Goal: Task Accomplishment & Management: Use online tool/utility

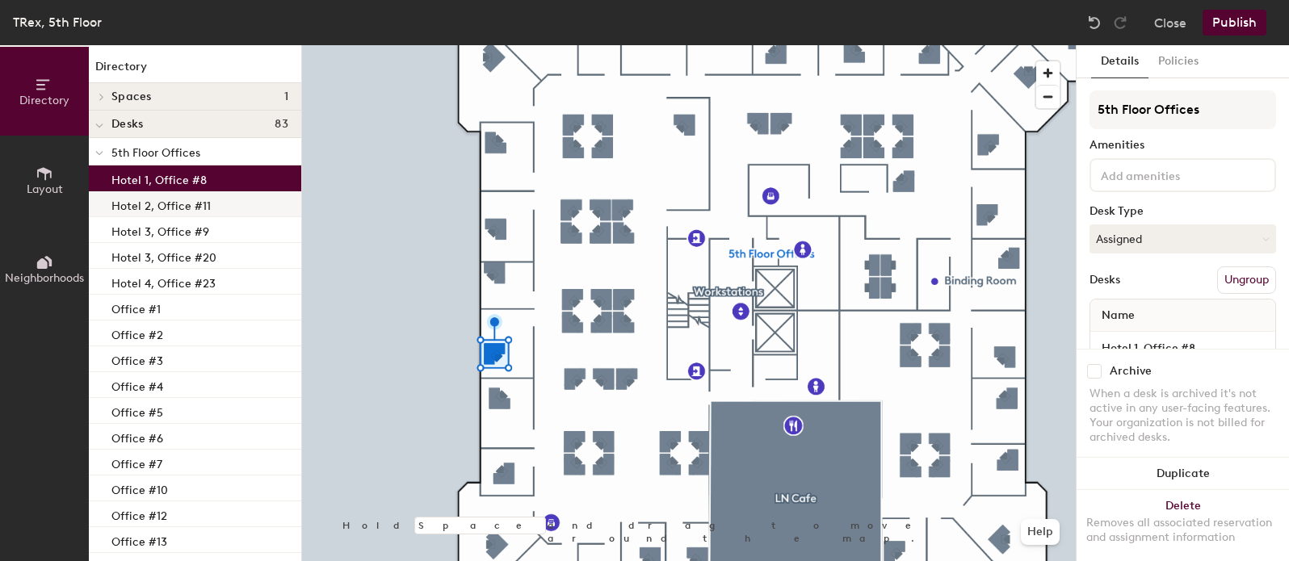
click at [171, 209] on p "Hotel 2, Office #11" at bounding box center [160, 204] width 99 height 19
click at [179, 182] on p "Hotel 1, Office #8" at bounding box center [158, 178] width 95 height 19
click at [169, 204] on p "Hotel 2, Office #11" at bounding box center [160, 204] width 99 height 19
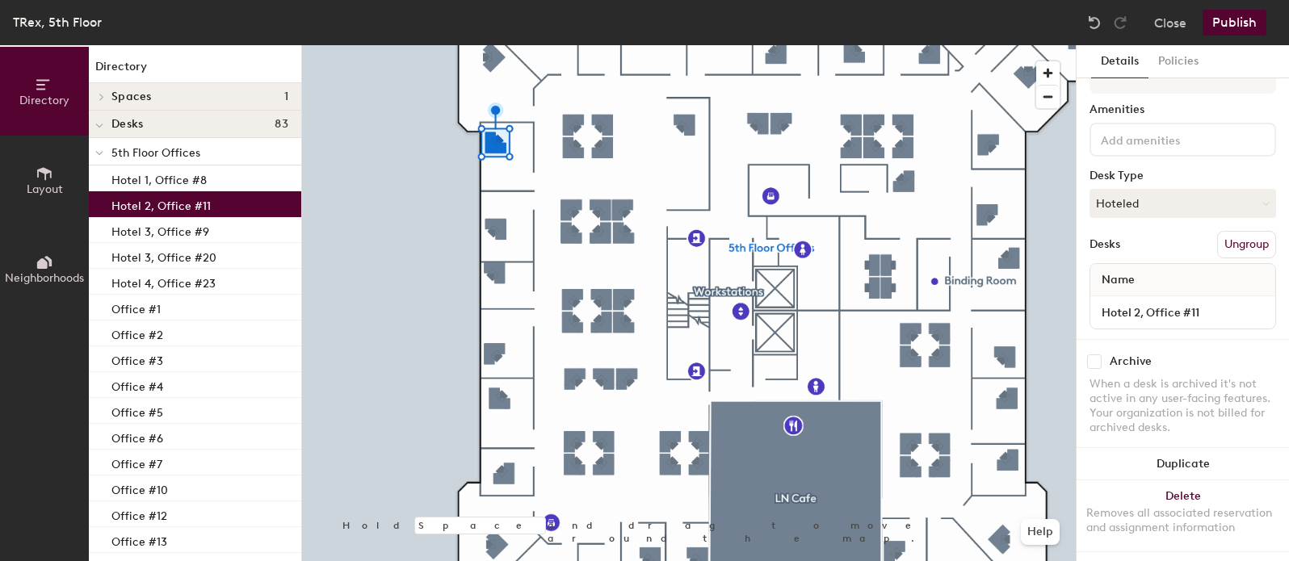
scroll to position [51, 0]
click at [1141, 298] on input "Hotel 2, Office #11" at bounding box center [1183, 309] width 179 height 23
click at [1137, 298] on input "Hotel 2, Office #11" at bounding box center [1183, 309] width 179 height 23
type input "Hotel 3, Office #11"
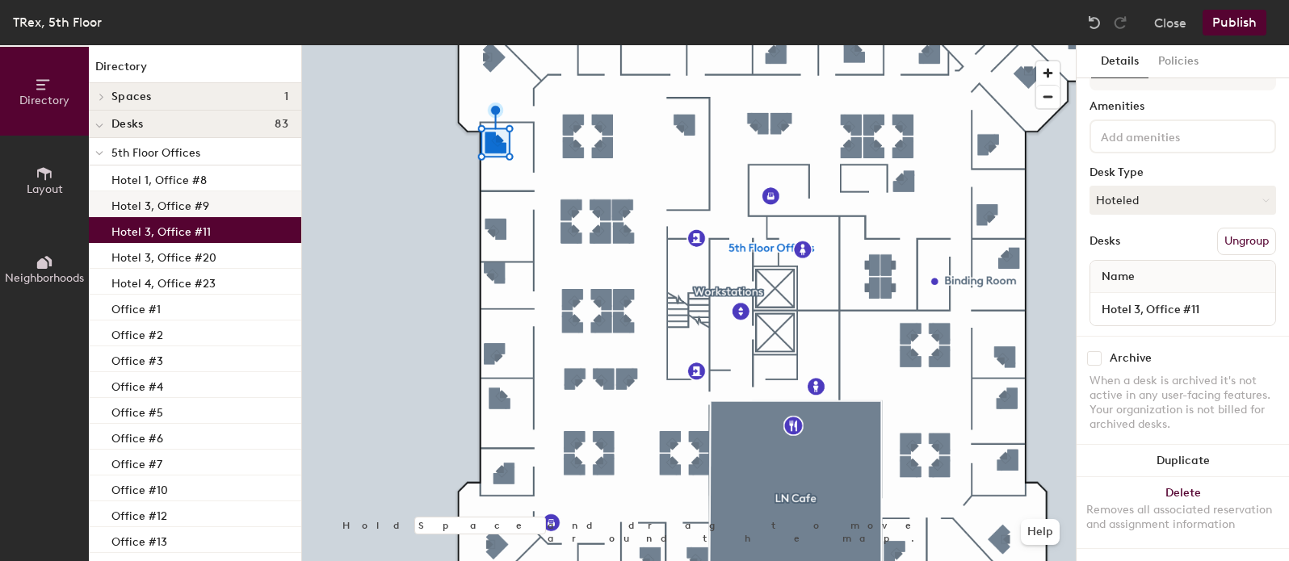
click at [223, 202] on div "Hotel 3, Office #9" at bounding box center [195, 204] width 212 height 26
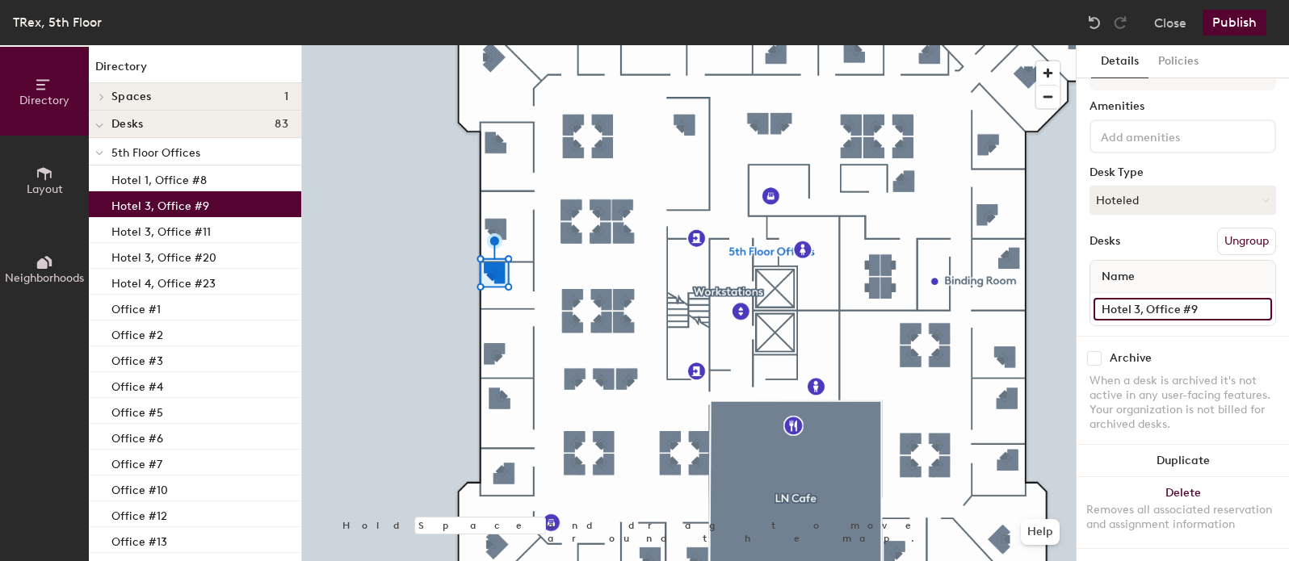
click at [1139, 298] on input "Hotel 3, Office #9" at bounding box center [1183, 309] width 179 height 23
click at [1137, 298] on input "Hotel 3, Office #9" at bounding box center [1183, 309] width 179 height 23
type input "Hotel 2, Office #9"
click at [152, 276] on p "Hotel 4, Office #23" at bounding box center [163, 281] width 104 height 19
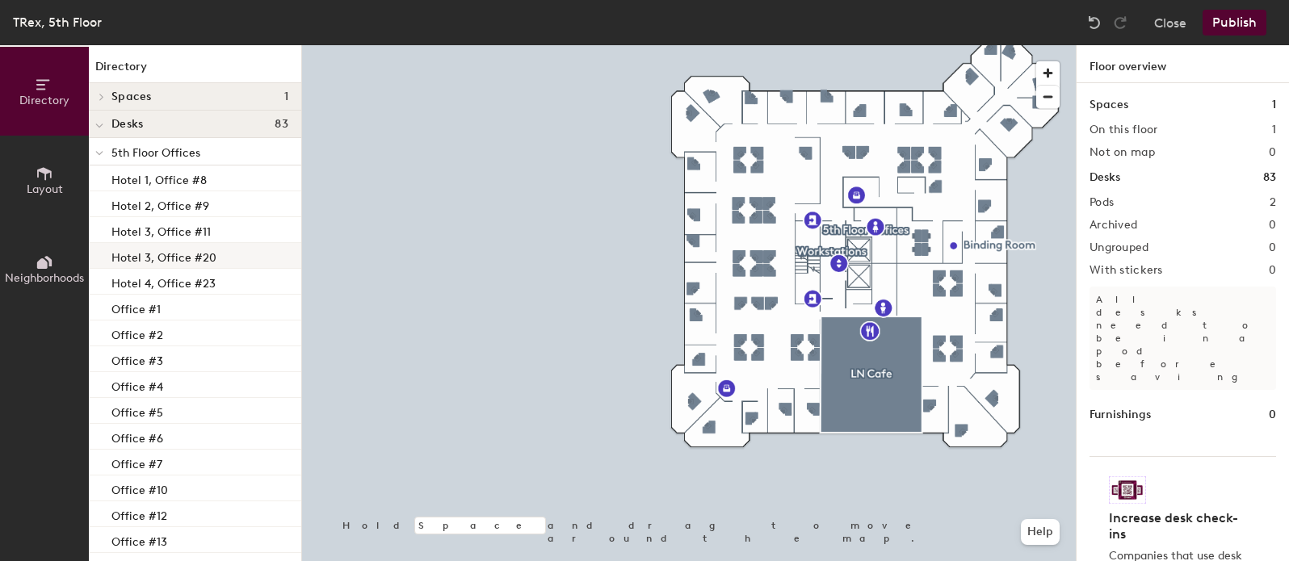
click at [175, 264] on p "Hotel 3, Office #20" at bounding box center [163, 255] width 105 height 19
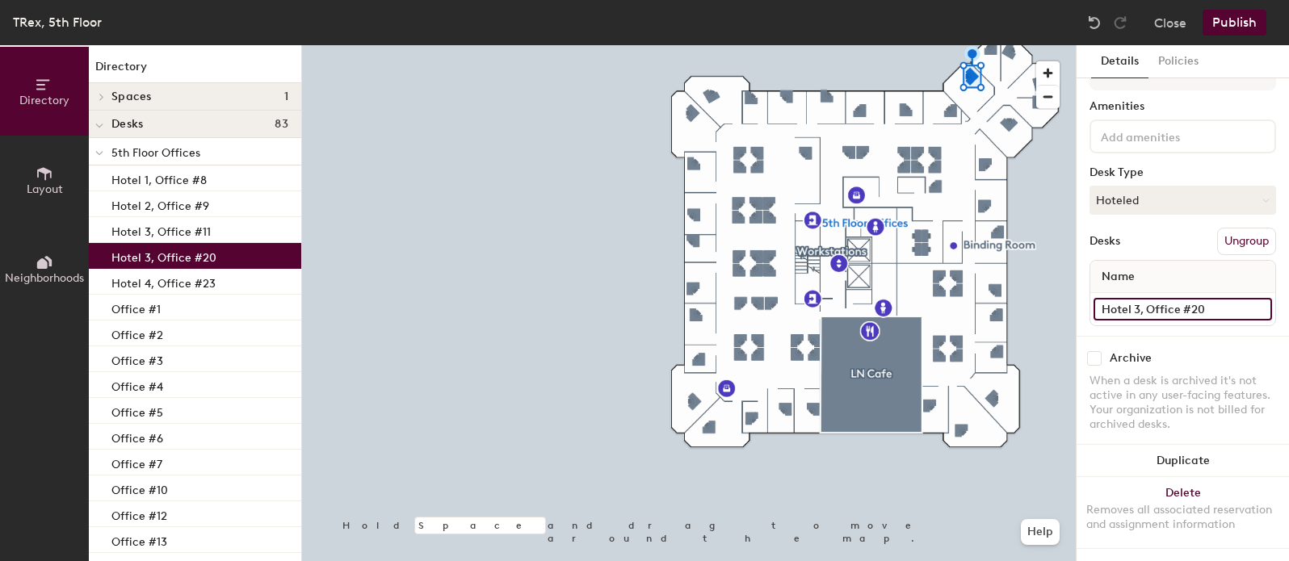
click at [1136, 298] on input "Hotel 3, Office #20" at bounding box center [1183, 309] width 179 height 23
click at [1137, 298] on input "Hotel 3, Office #20" at bounding box center [1183, 309] width 179 height 23
type input "Hotel 4, Office #20"
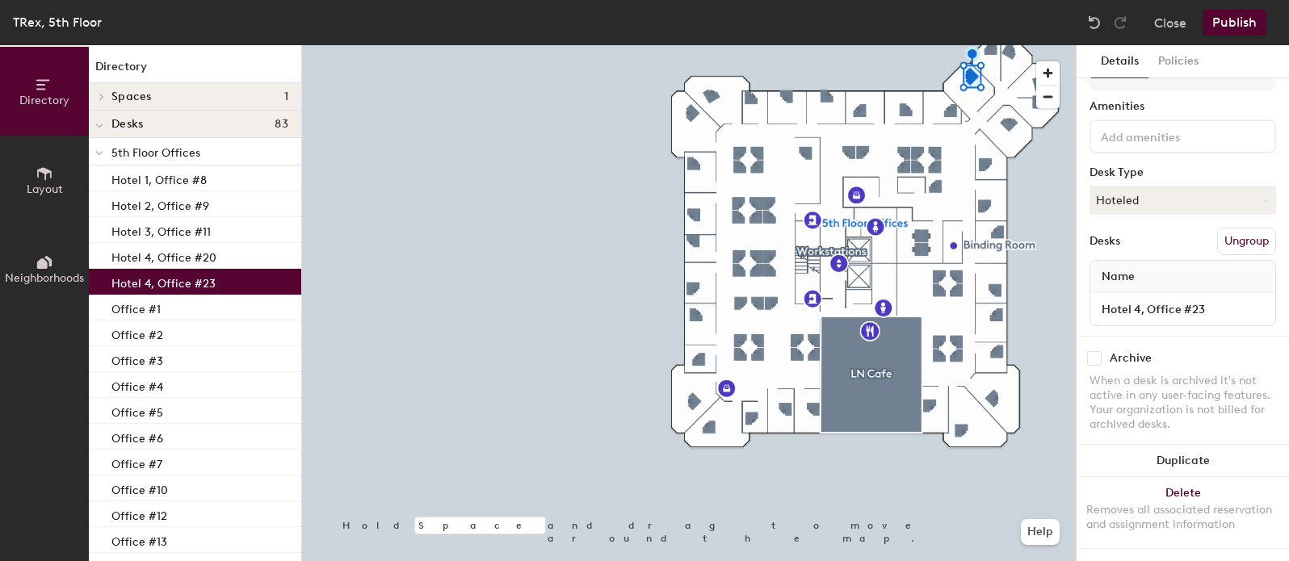
click at [166, 276] on p "Hotel 4, Office #23" at bounding box center [163, 281] width 104 height 19
click at [1137, 298] on input "Hotel 4, Office #23" at bounding box center [1183, 309] width 179 height 23
type input "Hotel 5, Office #23"
click at [1244, 28] on button "Publish" at bounding box center [1235, 23] width 64 height 26
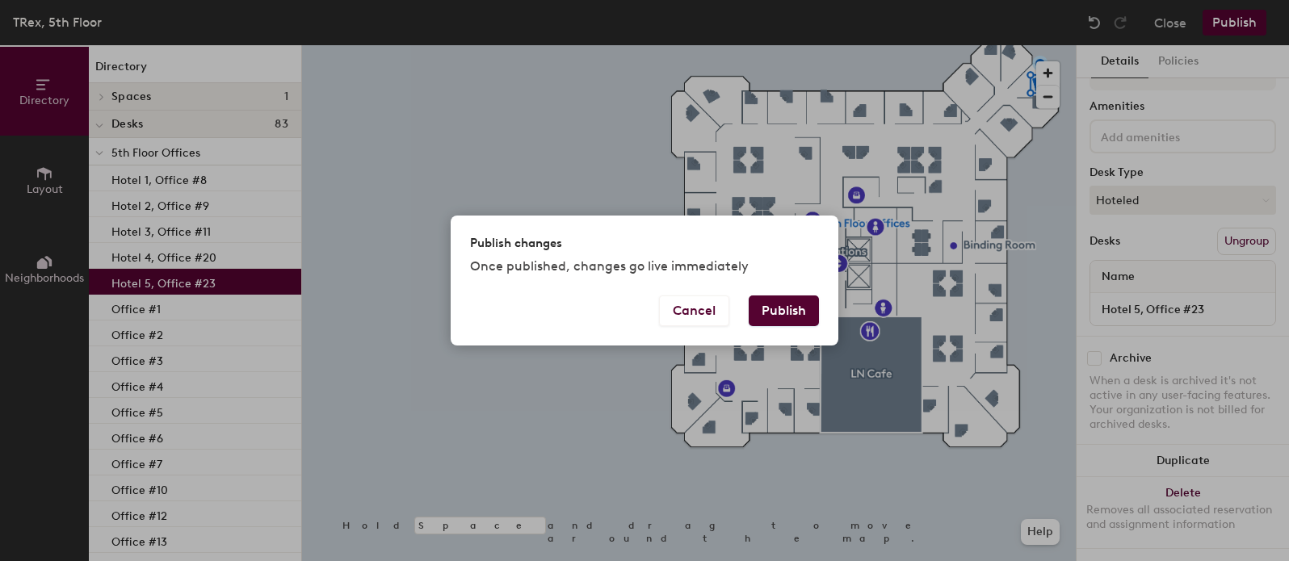
click at [798, 309] on button "Publish" at bounding box center [784, 311] width 70 height 31
